Goal: Use online tool/utility: Utilize a website feature to perform a specific function

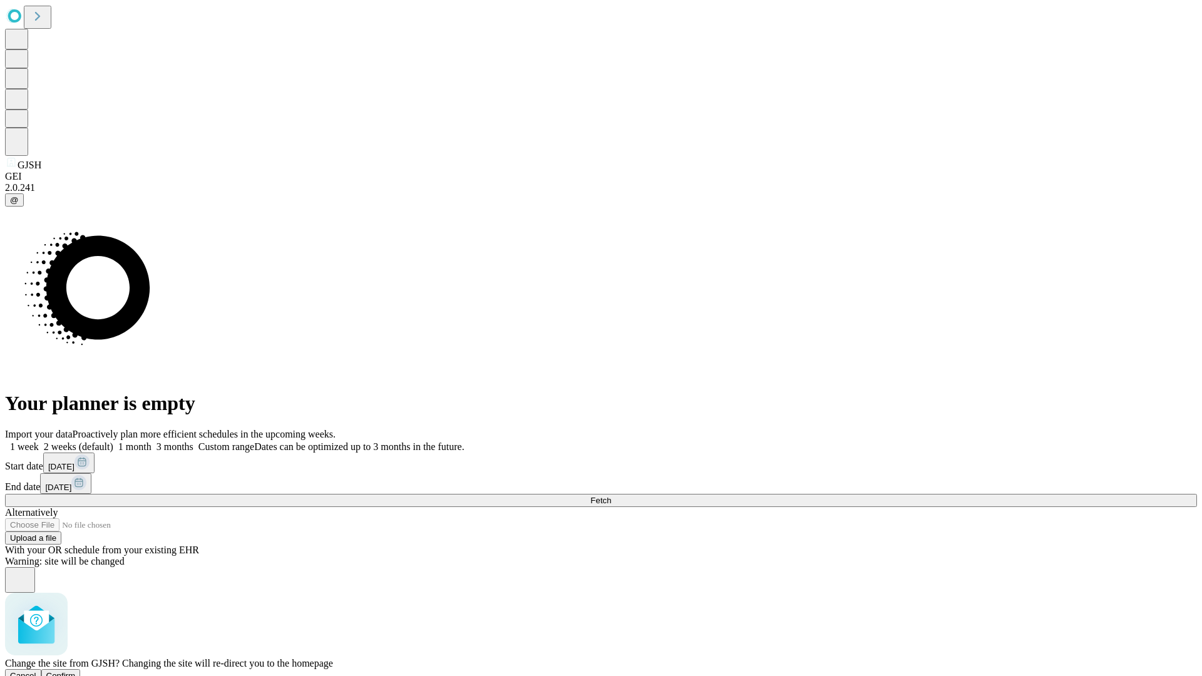
click at [76, 671] on span "Confirm" at bounding box center [60, 675] width 29 height 9
click at [151, 441] on label "1 month" at bounding box center [132, 446] width 38 height 11
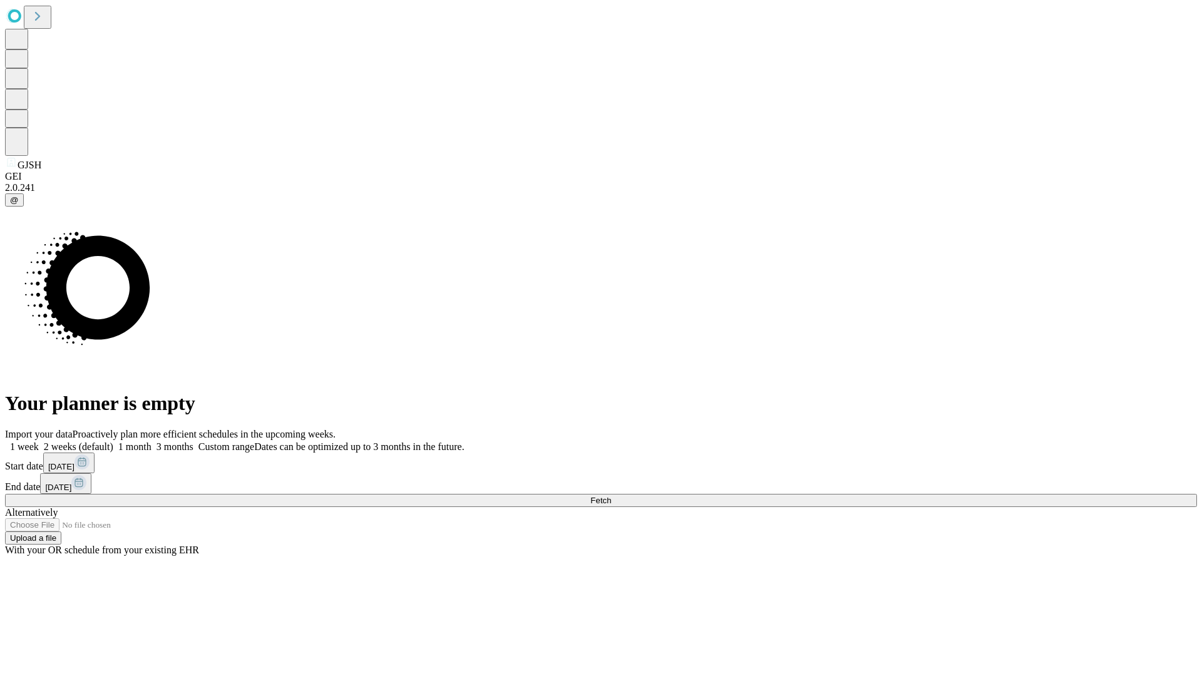
click at [611, 496] on span "Fetch" at bounding box center [600, 500] width 21 height 9
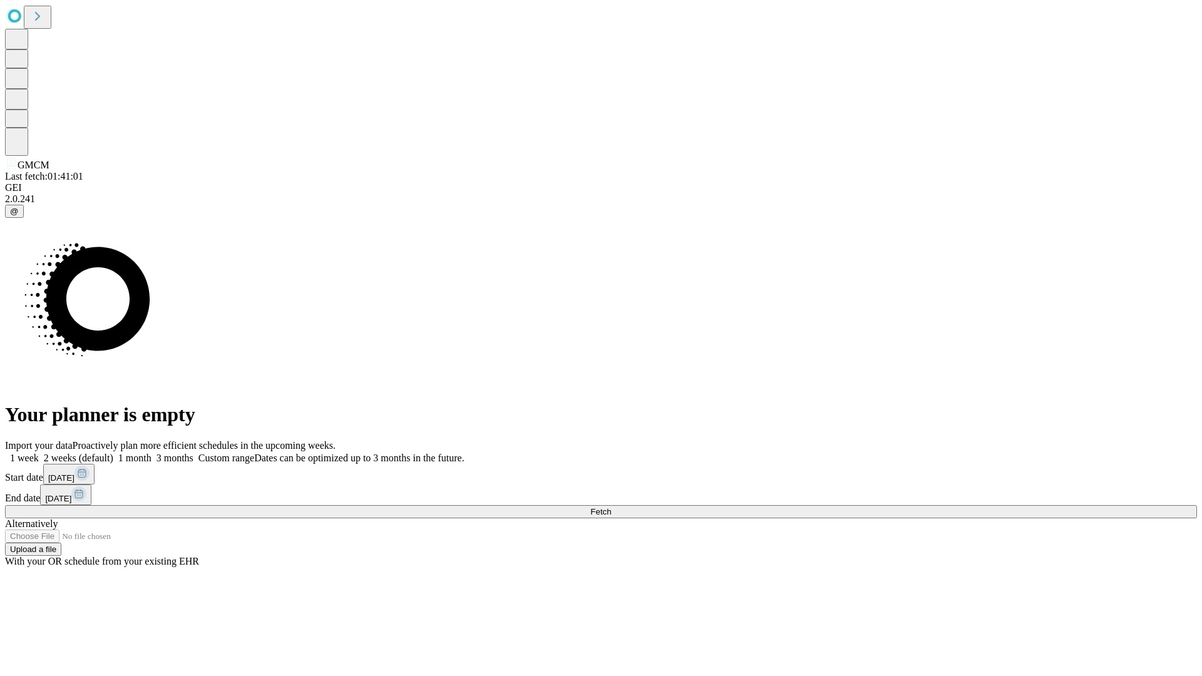
click at [151, 452] on label "1 month" at bounding box center [132, 457] width 38 height 11
click at [611, 507] on span "Fetch" at bounding box center [600, 511] width 21 height 9
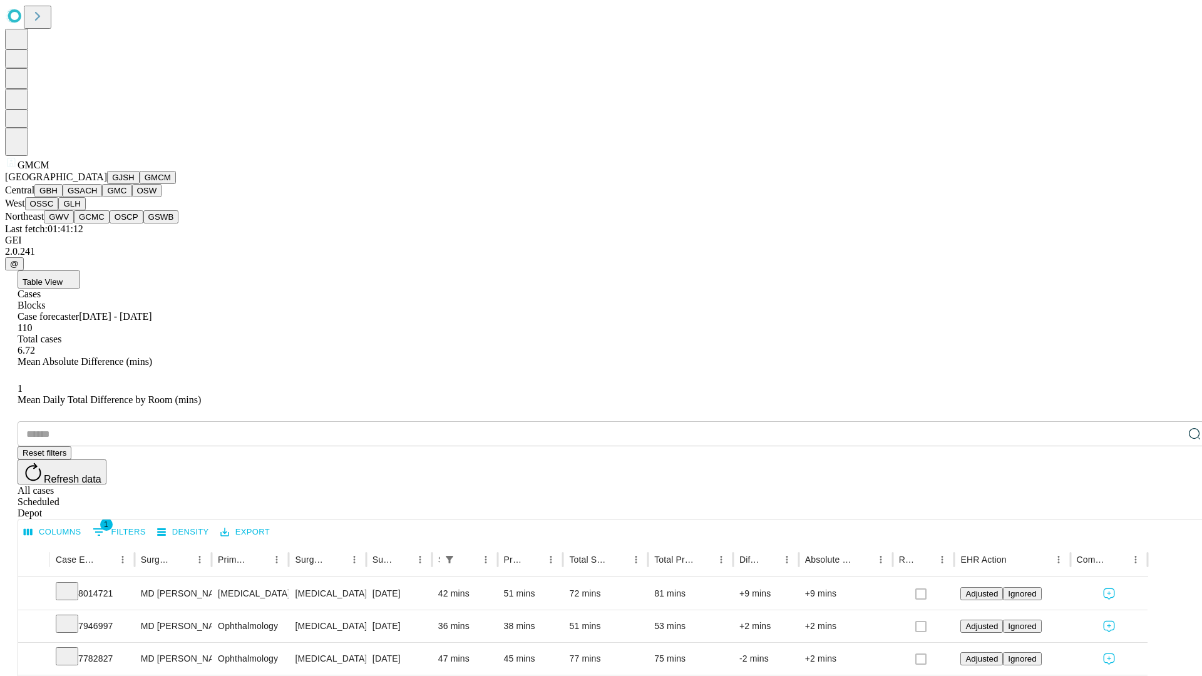
click at [63, 197] on button "GBH" at bounding box center [48, 190] width 28 height 13
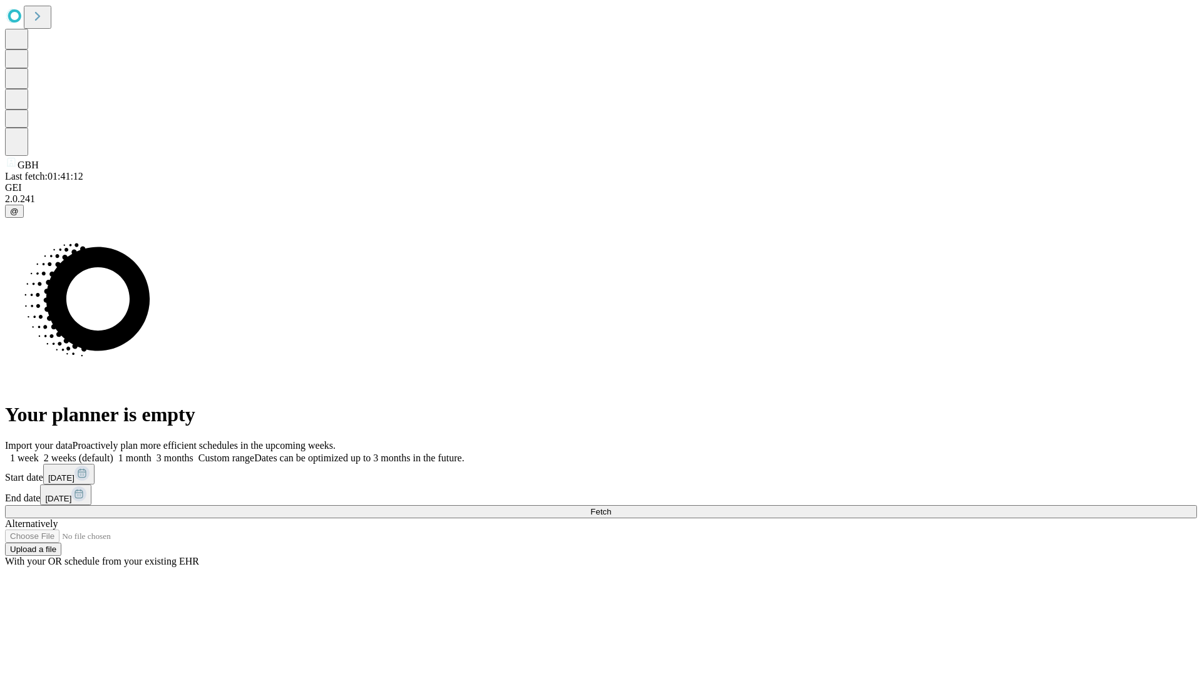
click at [611, 507] on span "Fetch" at bounding box center [600, 511] width 21 height 9
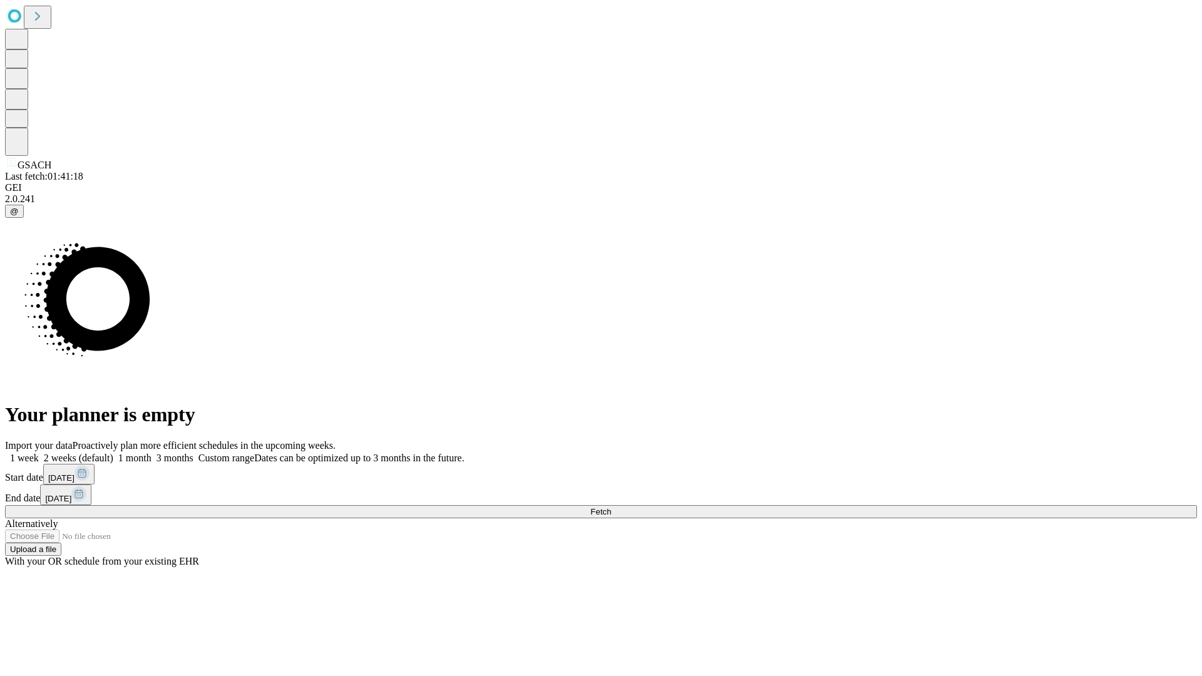
click at [151, 452] on label "1 month" at bounding box center [132, 457] width 38 height 11
click at [611, 507] on span "Fetch" at bounding box center [600, 511] width 21 height 9
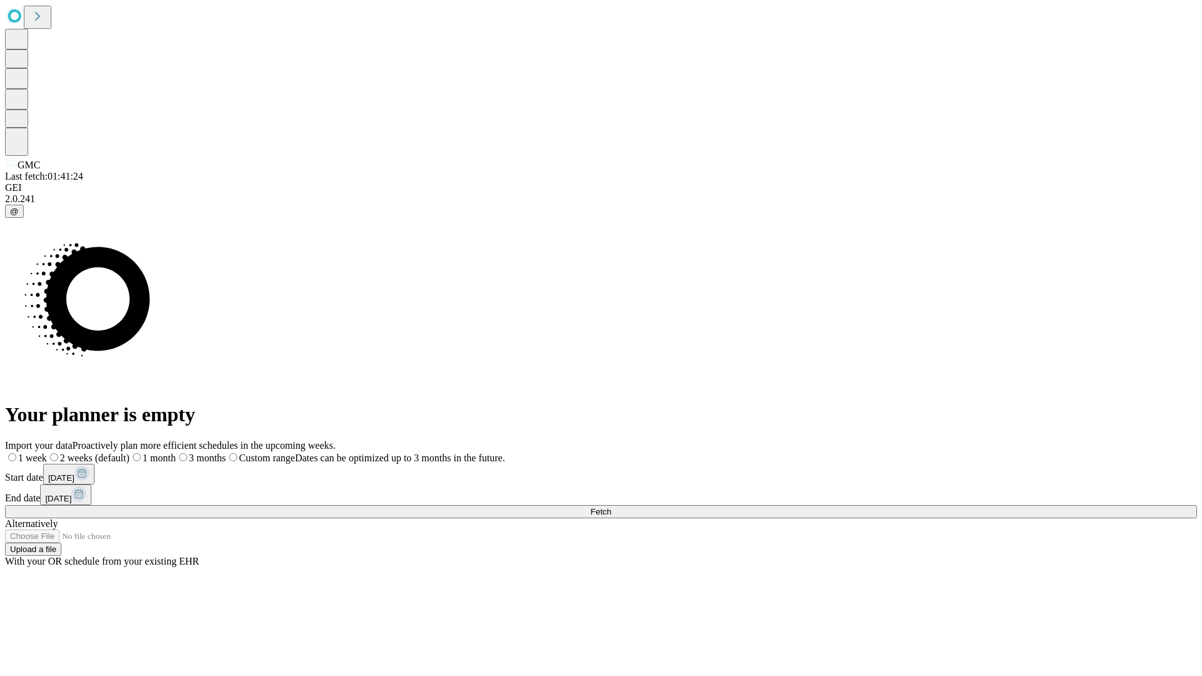
click at [176, 452] on label "1 month" at bounding box center [153, 457] width 46 height 11
click at [611, 507] on span "Fetch" at bounding box center [600, 511] width 21 height 9
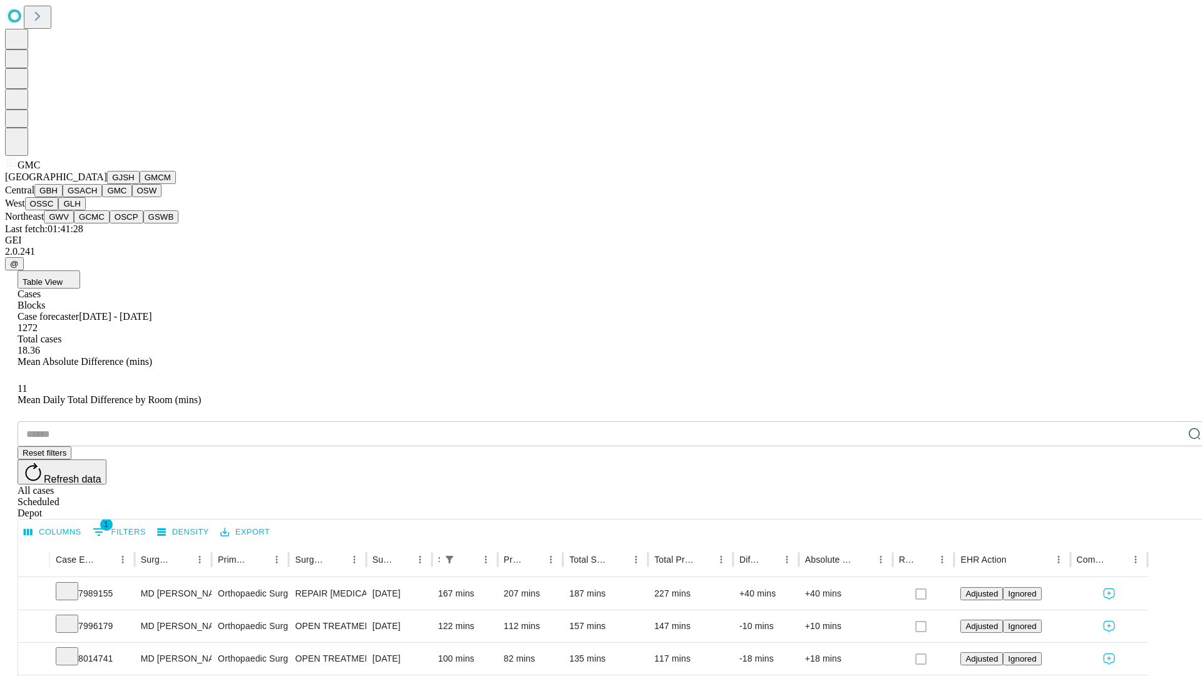
click at [132, 197] on button "OSW" at bounding box center [147, 190] width 30 height 13
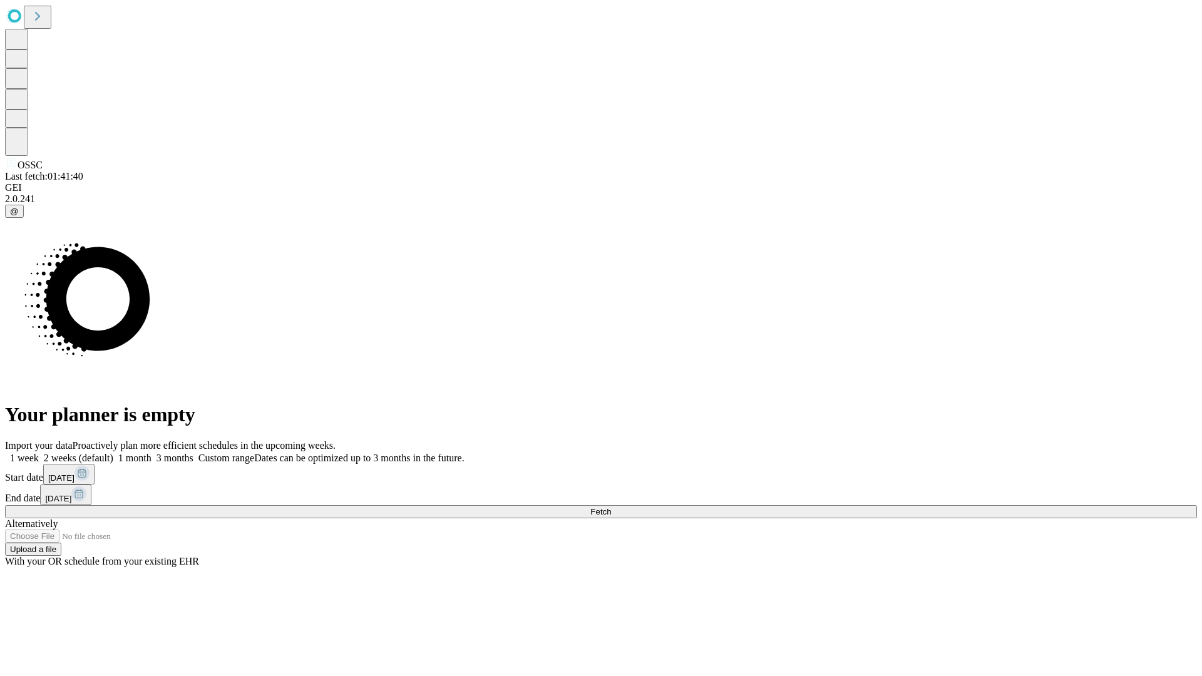
click at [151, 452] on label "1 month" at bounding box center [132, 457] width 38 height 11
click at [611, 507] on span "Fetch" at bounding box center [600, 511] width 21 height 9
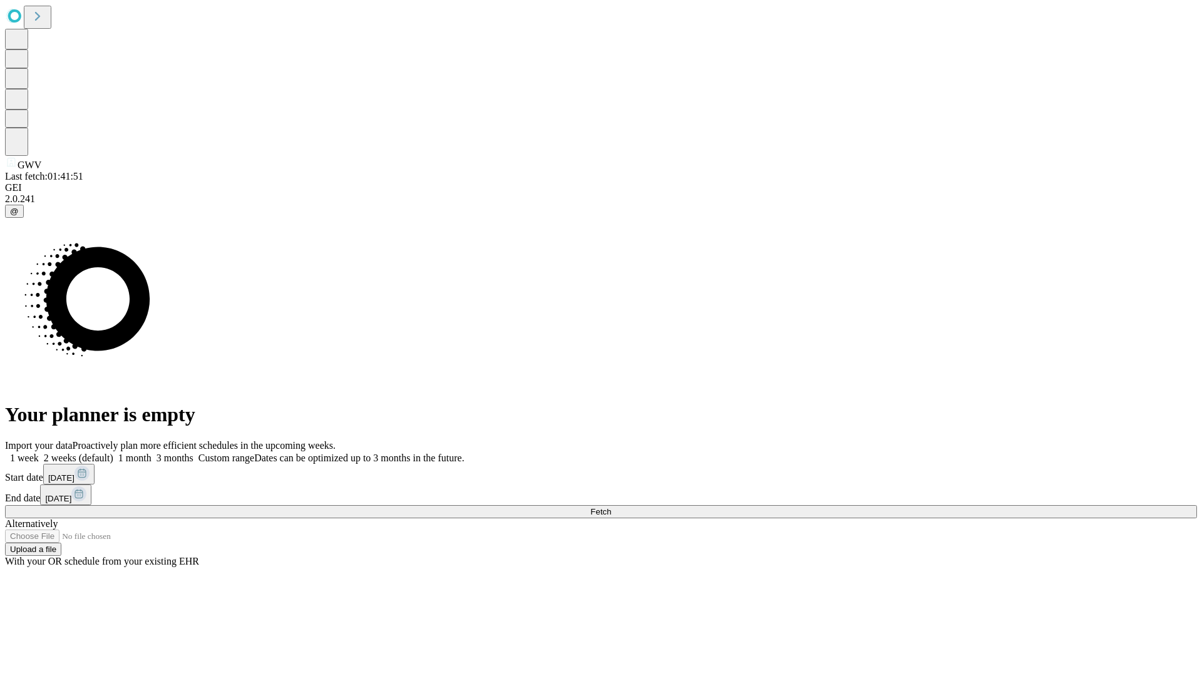
click at [151, 452] on label "1 month" at bounding box center [132, 457] width 38 height 11
click at [611, 507] on span "Fetch" at bounding box center [600, 511] width 21 height 9
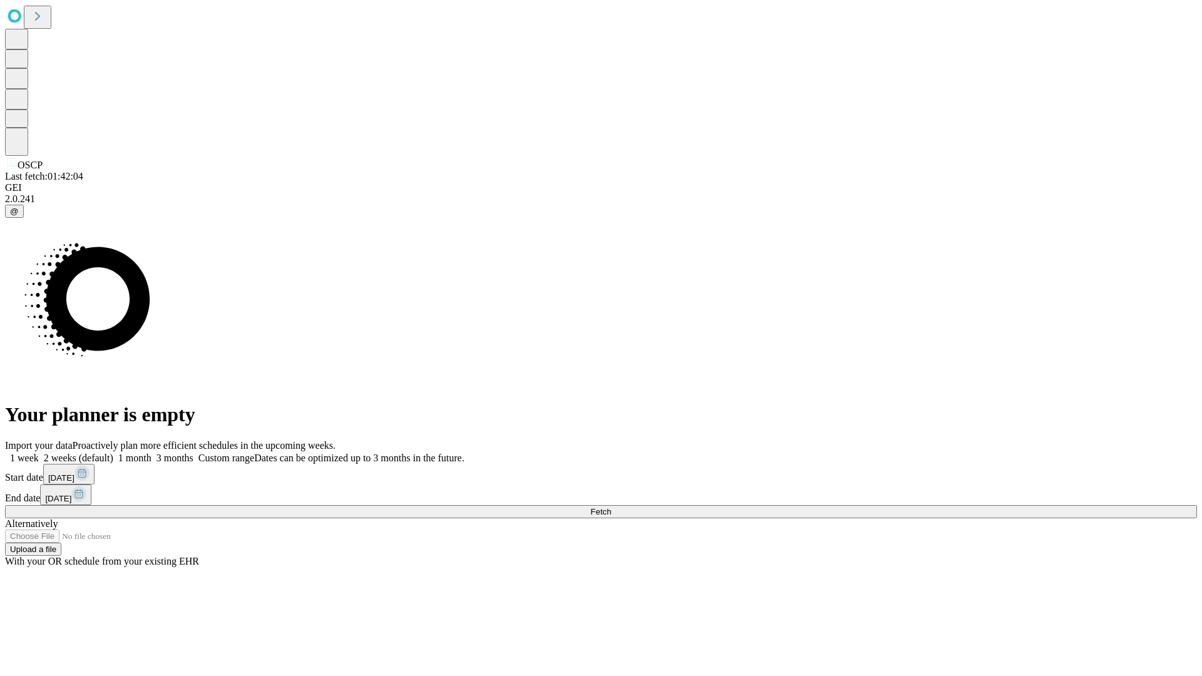
click at [151, 452] on label "1 month" at bounding box center [132, 457] width 38 height 11
click at [611, 507] on span "Fetch" at bounding box center [600, 511] width 21 height 9
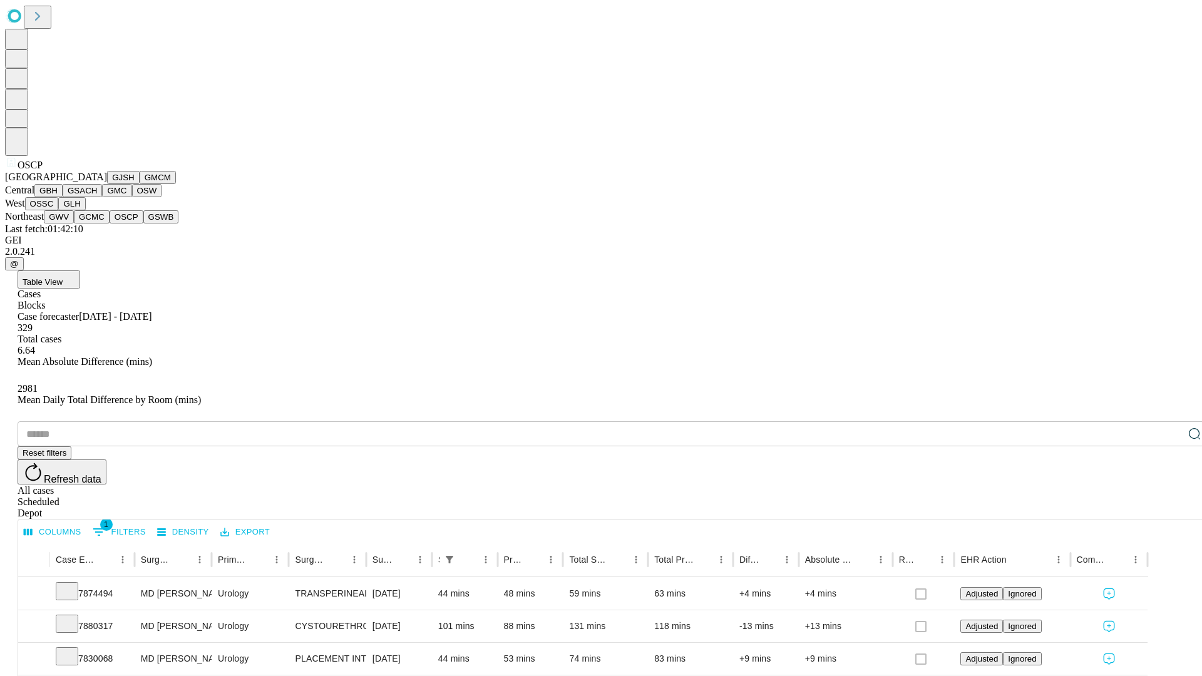
click at [143, 223] on button "GSWB" at bounding box center [161, 216] width 36 height 13
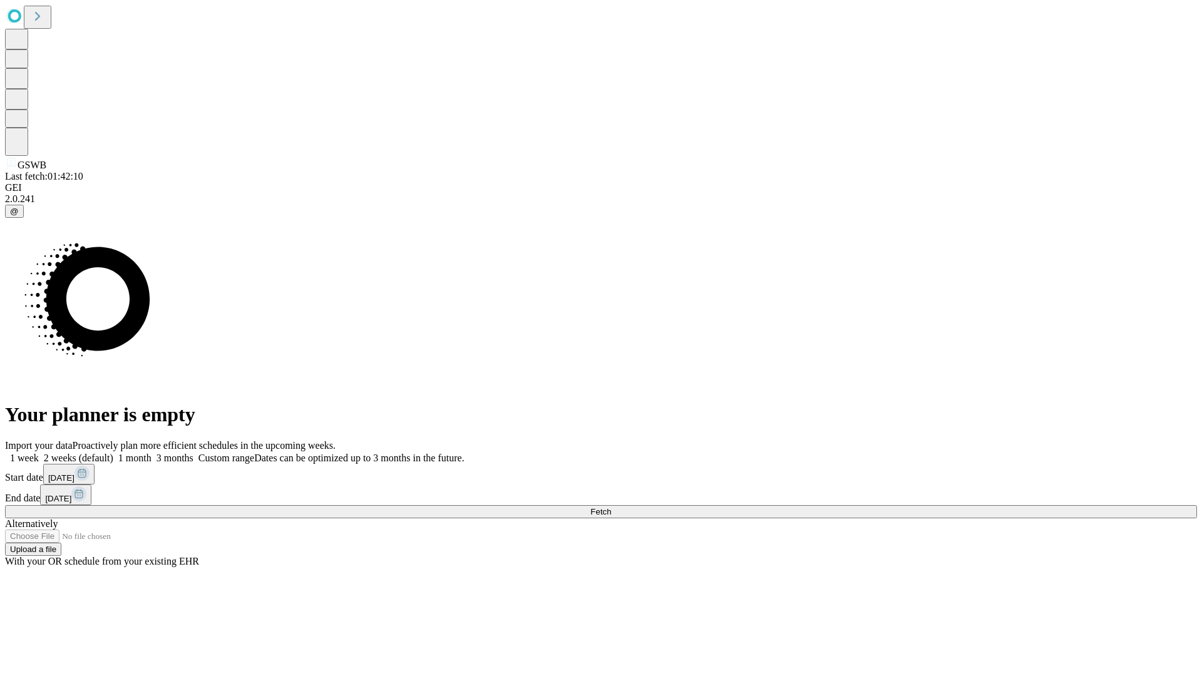
click at [151, 452] on label "1 month" at bounding box center [132, 457] width 38 height 11
click at [611, 507] on span "Fetch" at bounding box center [600, 511] width 21 height 9
